Goal: Task Accomplishment & Management: Use online tool/utility

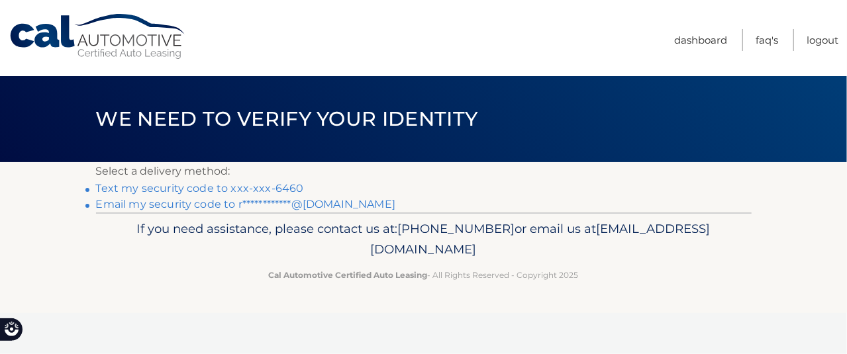
click at [289, 187] on link "Text my security code to xxx-xxx-6460" at bounding box center [200, 188] width 208 height 13
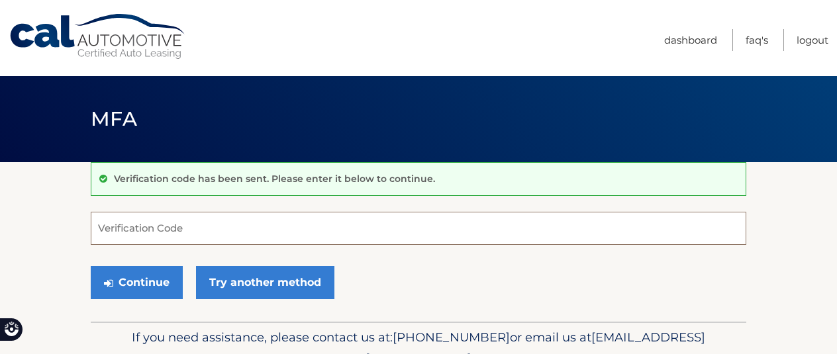
click at [262, 227] on input "Verification Code" at bounding box center [419, 228] width 656 height 33
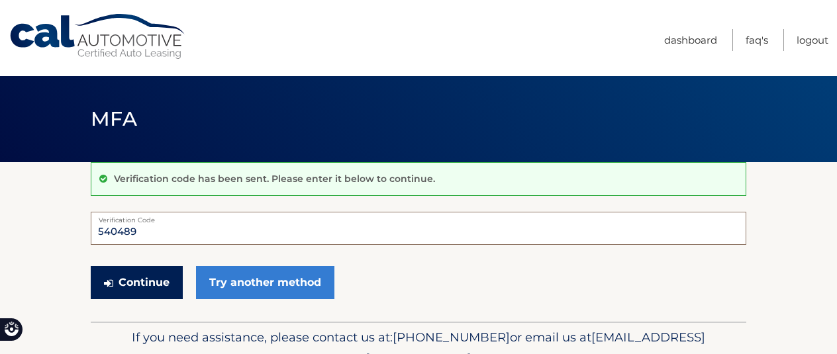
type input "540489"
click at [148, 273] on button "Continue" at bounding box center [137, 282] width 92 height 33
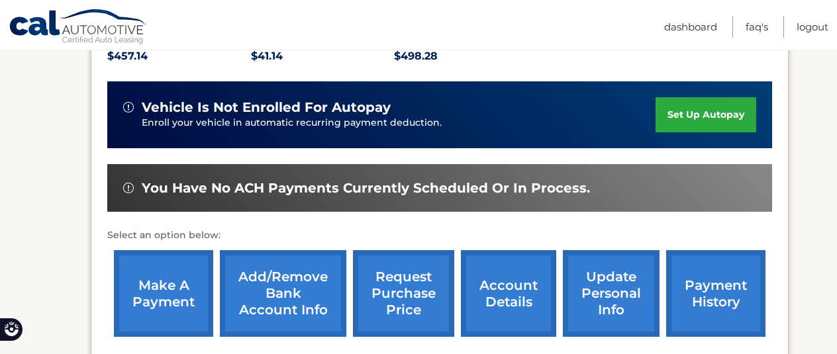
scroll to position [397, 0]
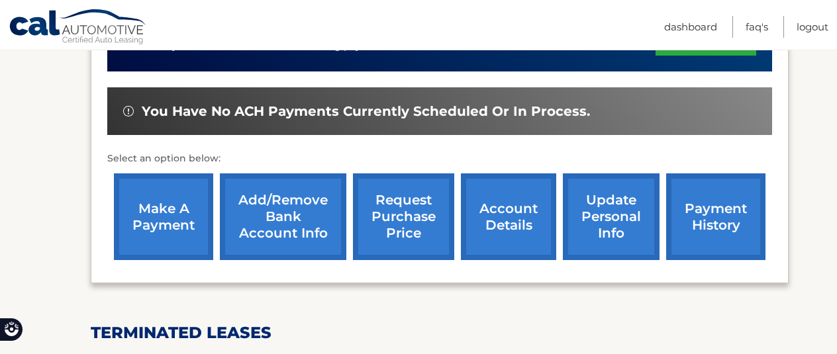
click at [191, 230] on link "make a payment" at bounding box center [163, 217] width 99 height 87
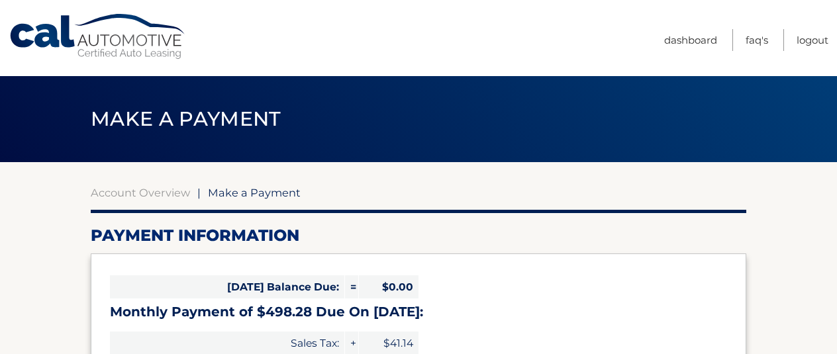
select select "YzM2NmNhNDItNmQwMy00OWFjLWIwY2ItZWMxZDMxNDM2YzMz"
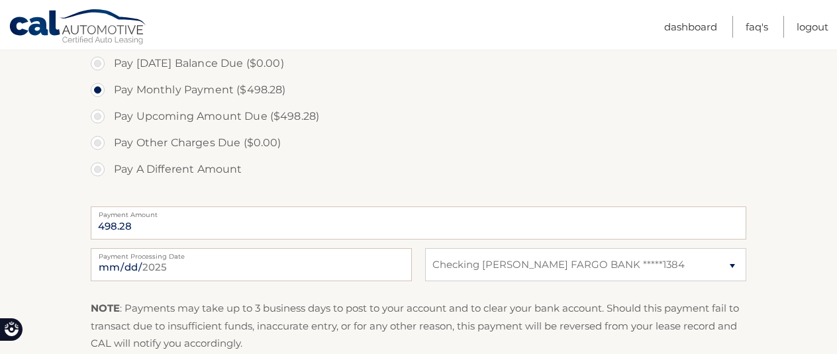
scroll to position [331, 0]
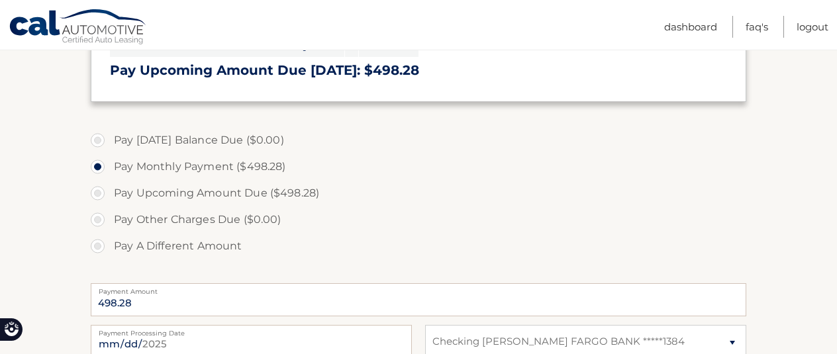
click at [125, 141] on label "Pay Today's Balance Due ($0.00)" at bounding box center [419, 140] width 656 height 26
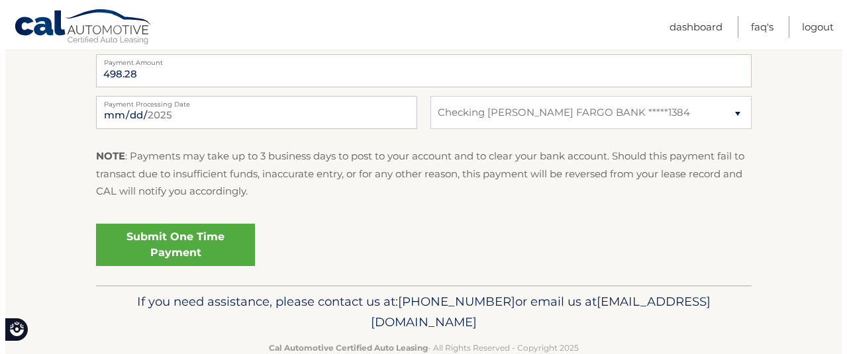
scroll to position [591, 0]
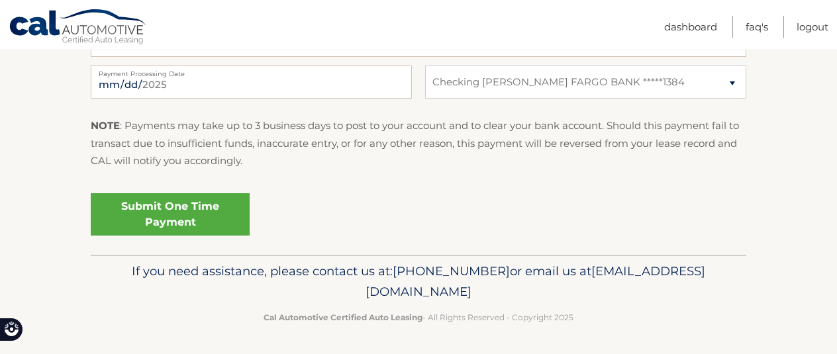
click at [160, 210] on link "Submit One Time Payment" at bounding box center [170, 214] width 159 height 42
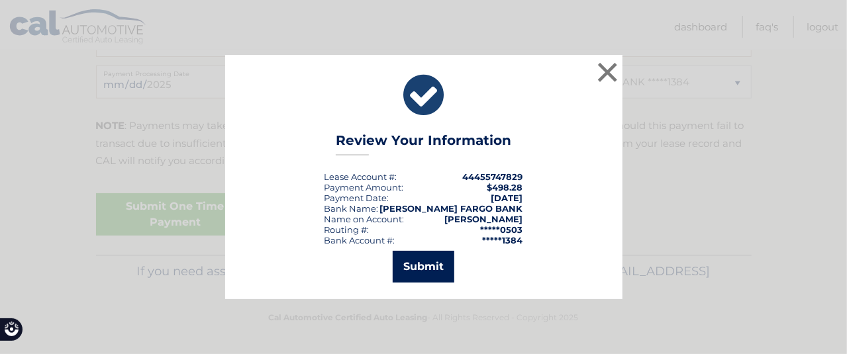
click at [419, 266] on button "Submit" at bounding box center [424, 267] width 62 height 32
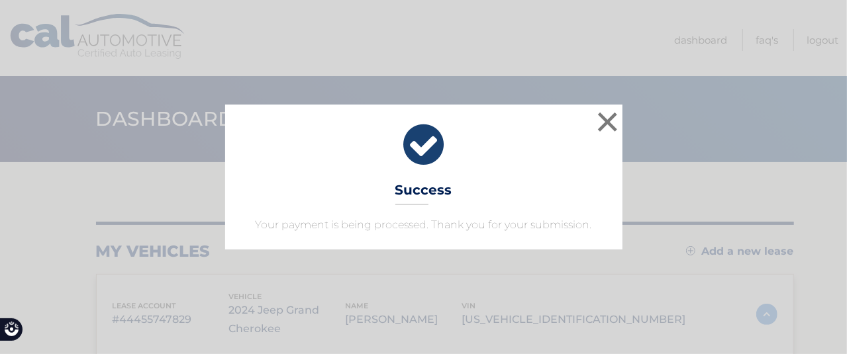
click at [621, 119] on div "× Success Your payment is being processed. Thank you for your submission." at bounding box center [423, 177] width 837 height 144
